Goal: Check status

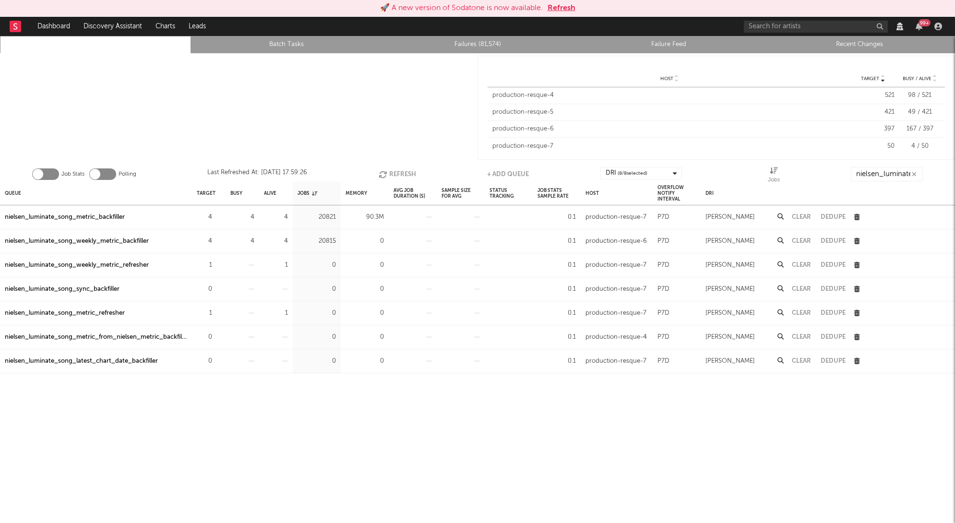
click at [393, 171] on button "Refresh" at bounding box center [396, 174] width 37 height 14
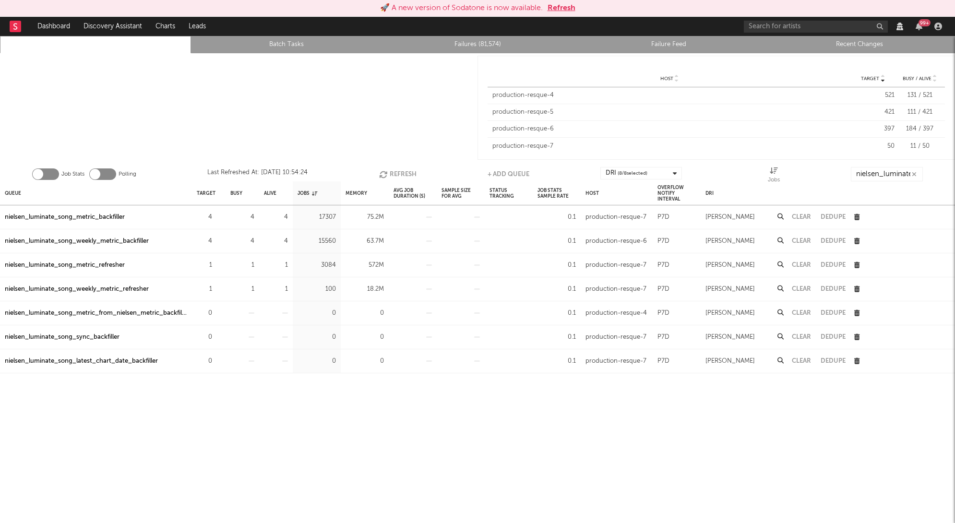
click at [393, 171] on button "Refresh" at bounding box center [397, 174] width 37 height 14
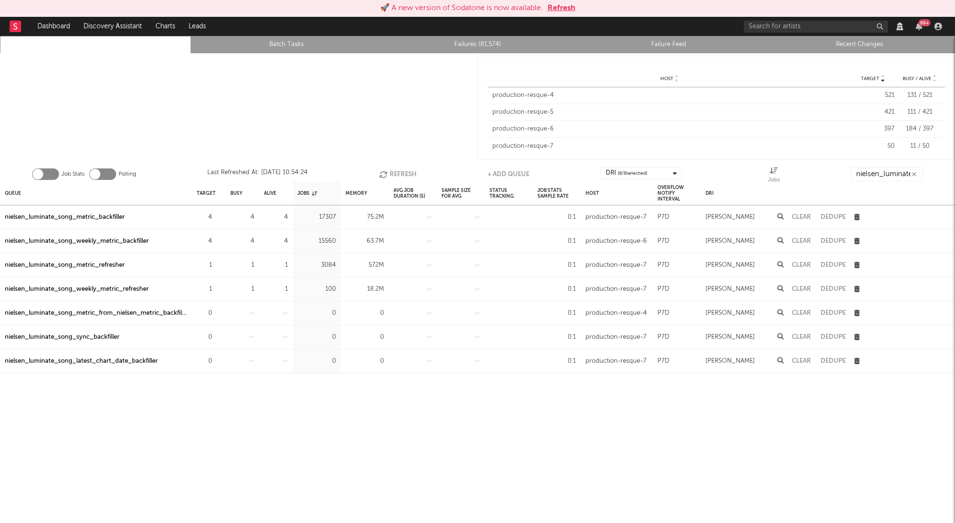
click at [393, 171] on button "Refresh" at bounding box center [397, 174] width 37 height 14
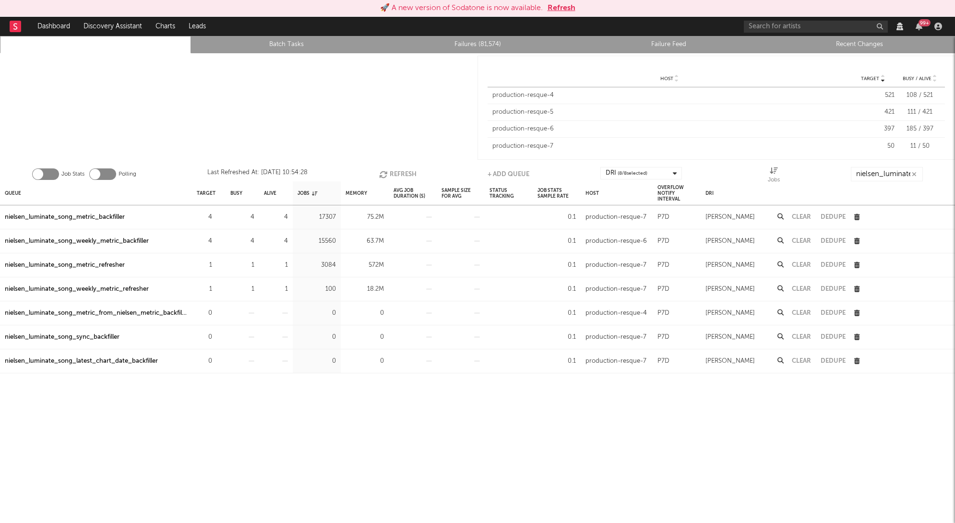
click at [393, 171] on button "Refresh" at bounding box center [397, 174] width 37 height 14
